Goal: Transaction & Acquisition: Obtain resource

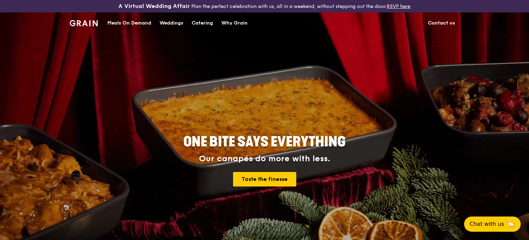
click at [198, 22] on div "Catering" at bounding box center [202, 23] width 21 height 21
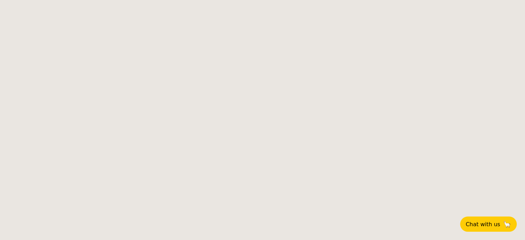
select select
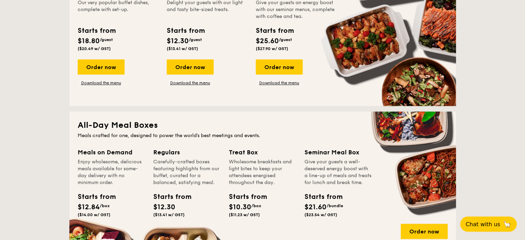
scroll to position [207, 0]
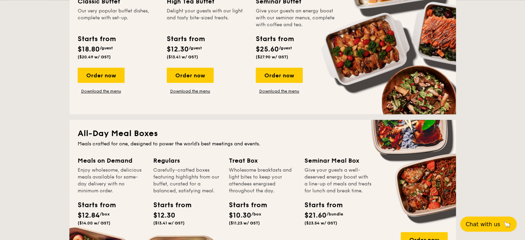
click at [113, 94] on div "Order now Download the menu" at bounding box center [118, 81] width 81 height 26
click at [113, 91] on link "Download the menu" at bounding box center [101, 91] width 47 height 6
